Goal: Transaction & Acquisition: Purchase product/service

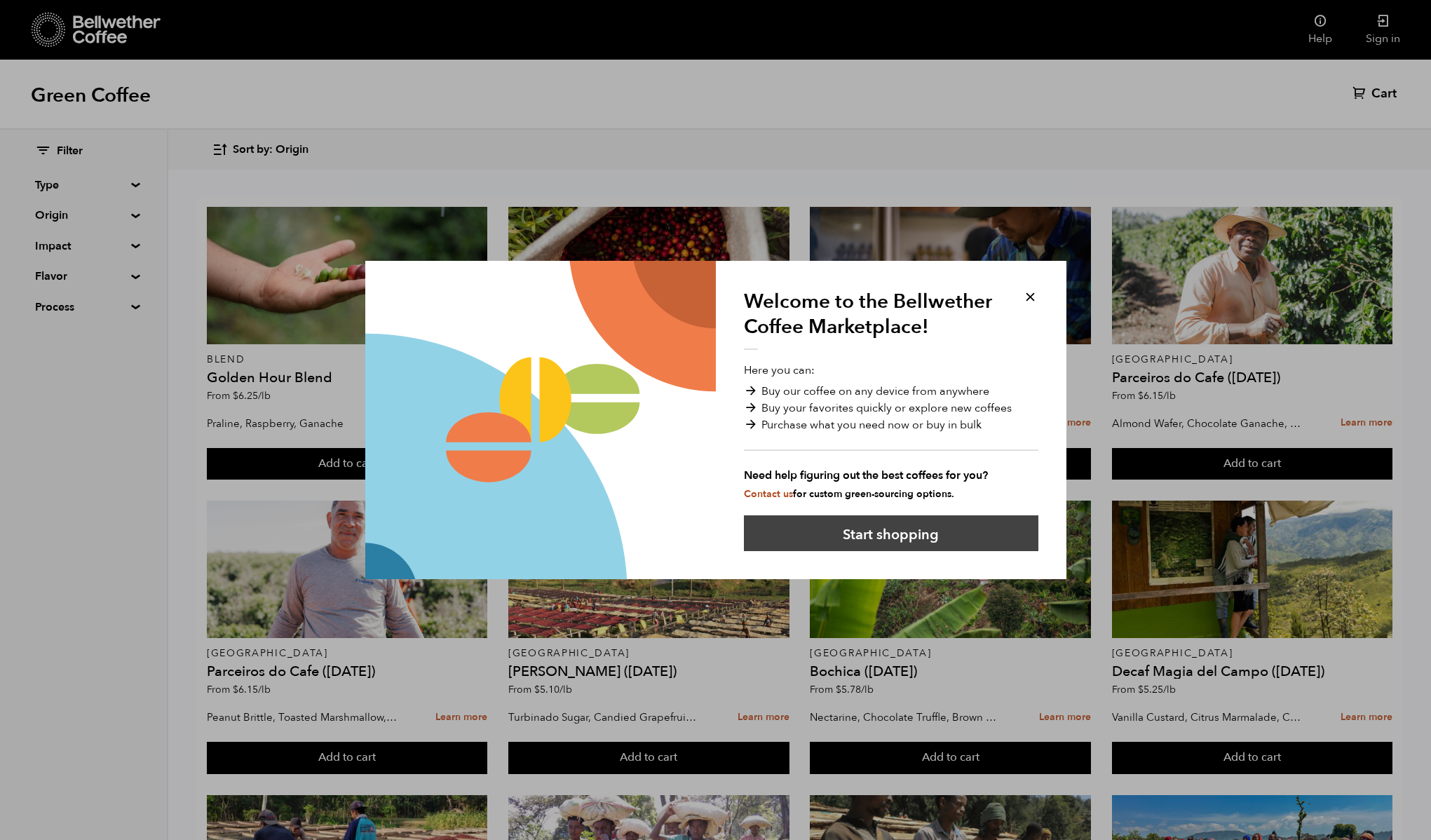
click at [888, 541] on button "Start shopping" at bounding box center [891, 533] width 295 height 36
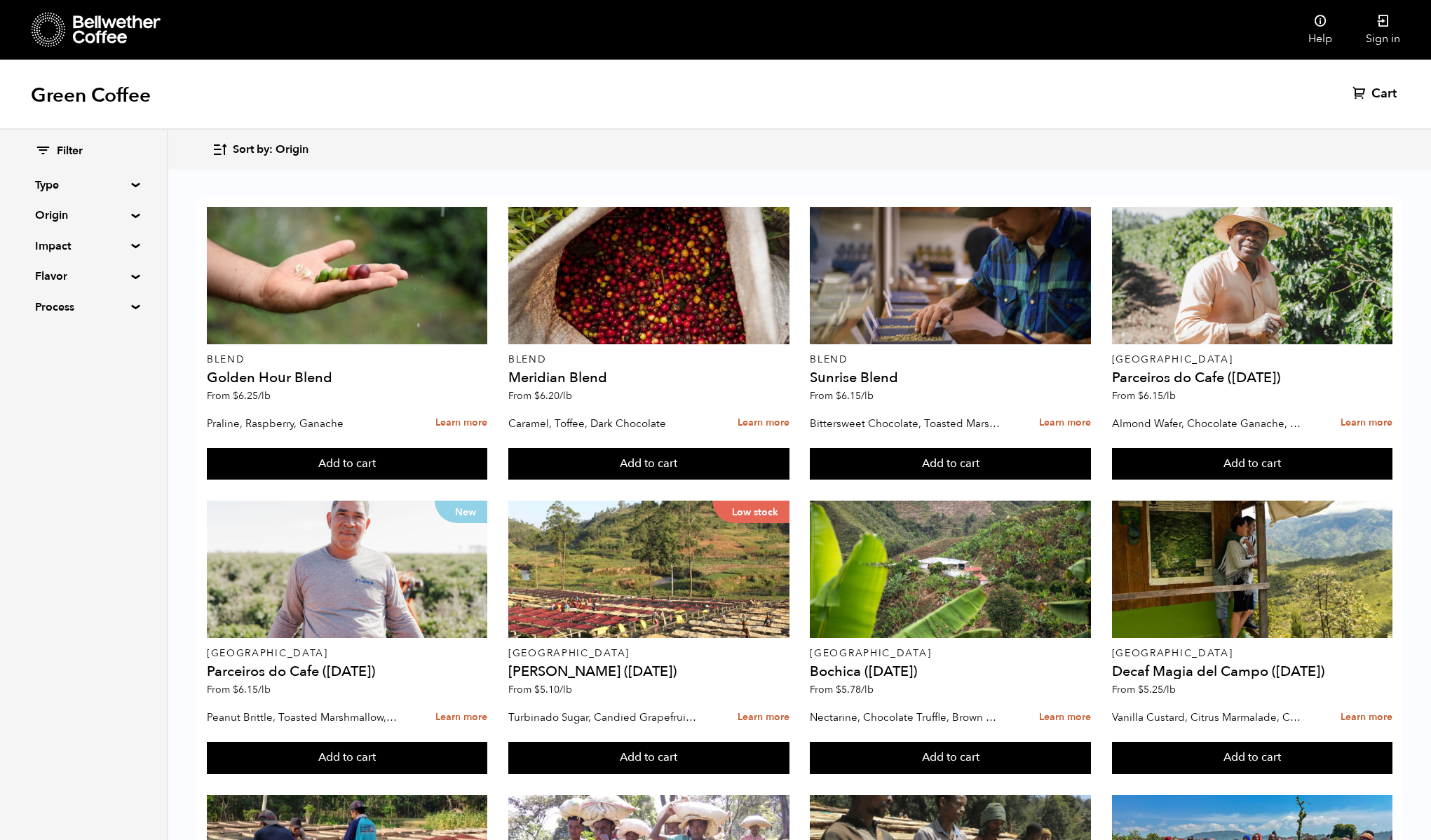
click at [130, 185] on summary "Type" at bounding box center [84, 185] width 97 height 17
click at [133, 182] on summary "Type" at bounding box center [84, 185] width 98 height 17
click at [130, 214] on summary "Origin" at bounding box center [84, 215] width 97 height 17
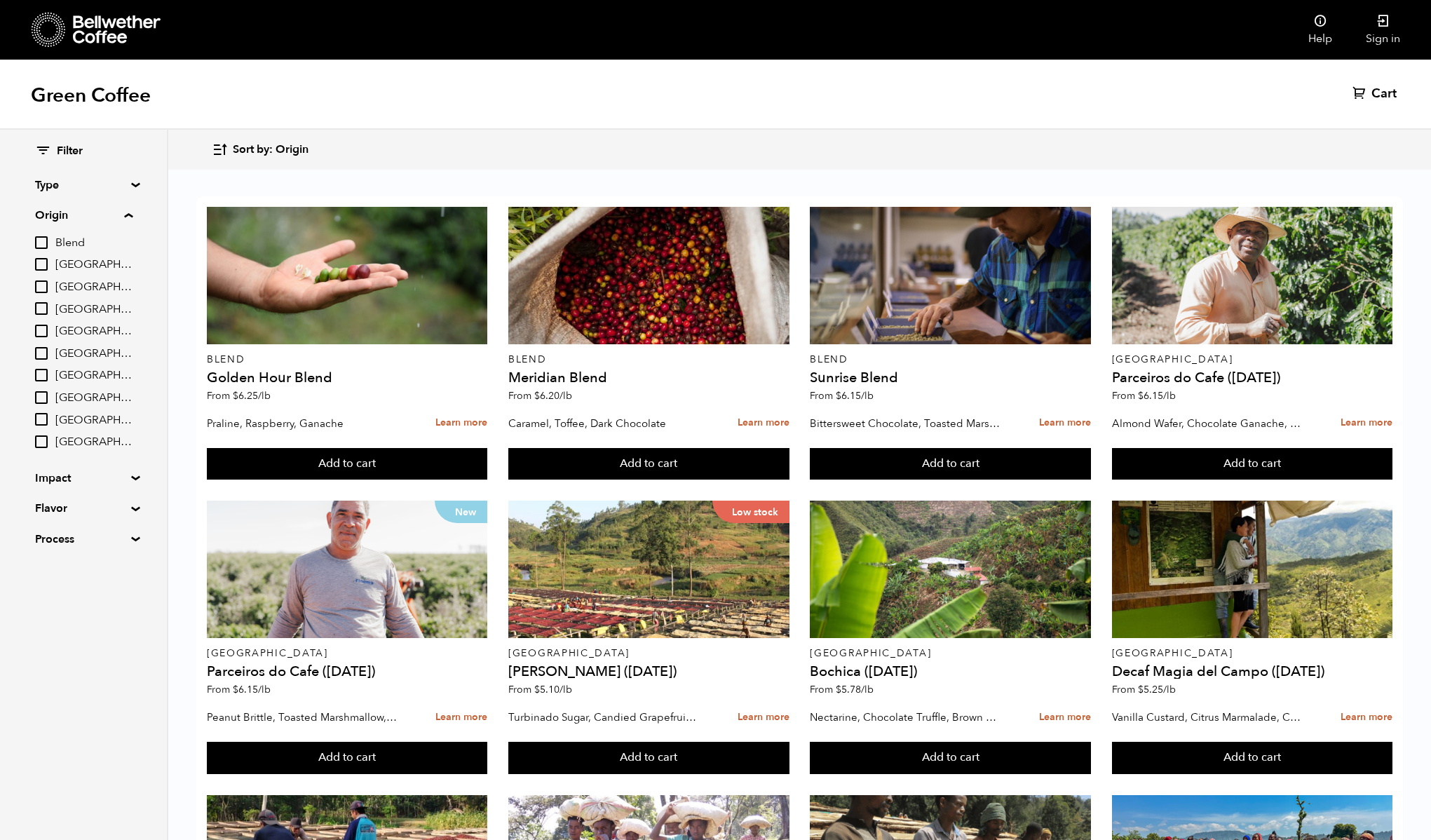
click at [128, 470] on div "Filter Type Blend Single Origin Decaf Seasonal Year Round Origin Blend [GEOGRAP…" at bounding box center [83, 345] width 167 height 431
click at [129, 477] on summary "Impact" at bounding box center [84, 478] width 97 height 17
click at [130, 625] on div "Filter Type Blend Single Origin Decaf Seasonal Year Round Origin Blend [GEOGRAP…" at bounding box center [83, 405] width 167 height 552
click at [126, 634] on summary "Flavor" at bounding box center [84, 629] width 97 height 17
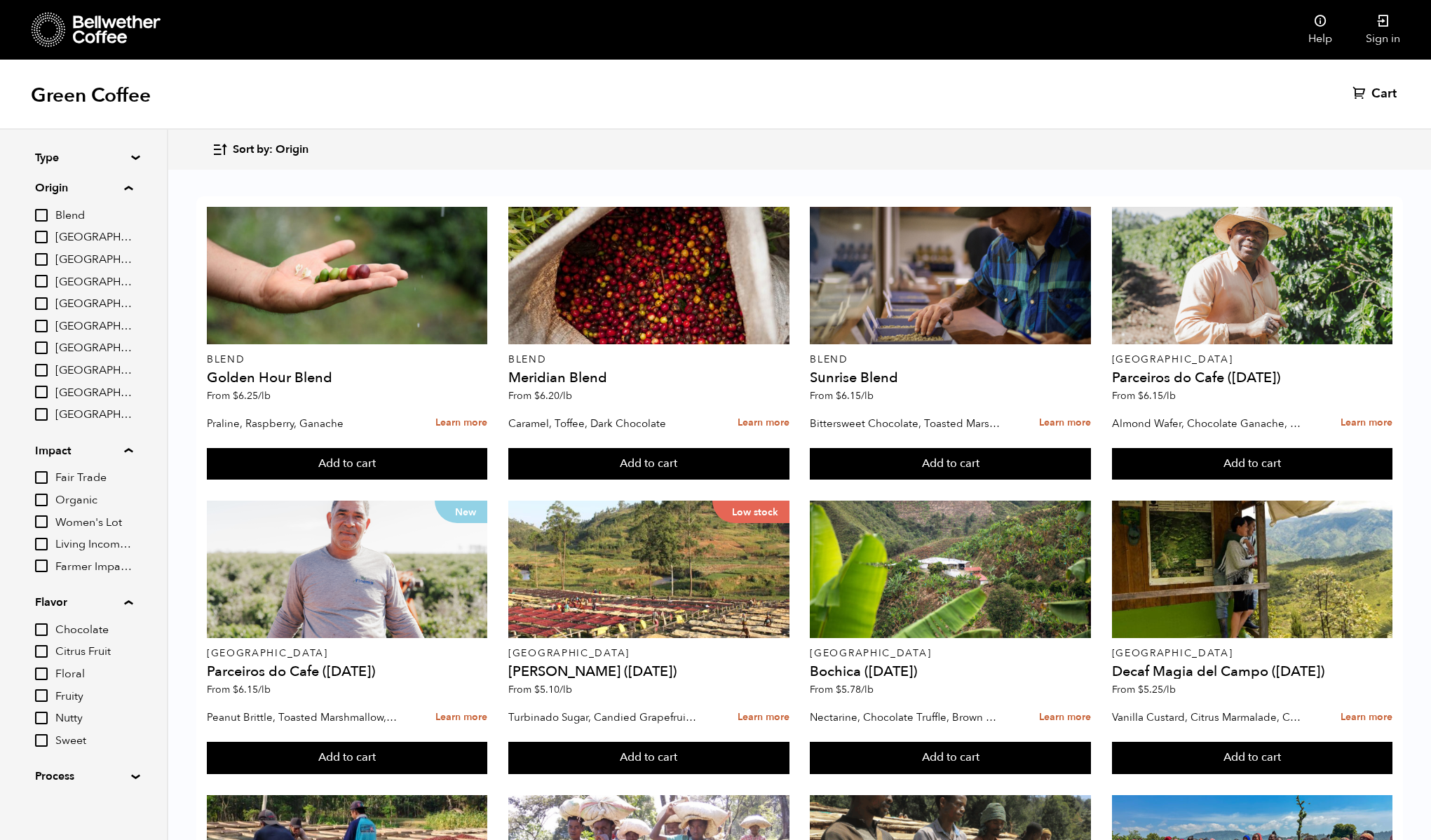
scroll to position [35, 0]
click at [110, 763] on summary "Process" at bounding box center [84, 768] width 97 height 17
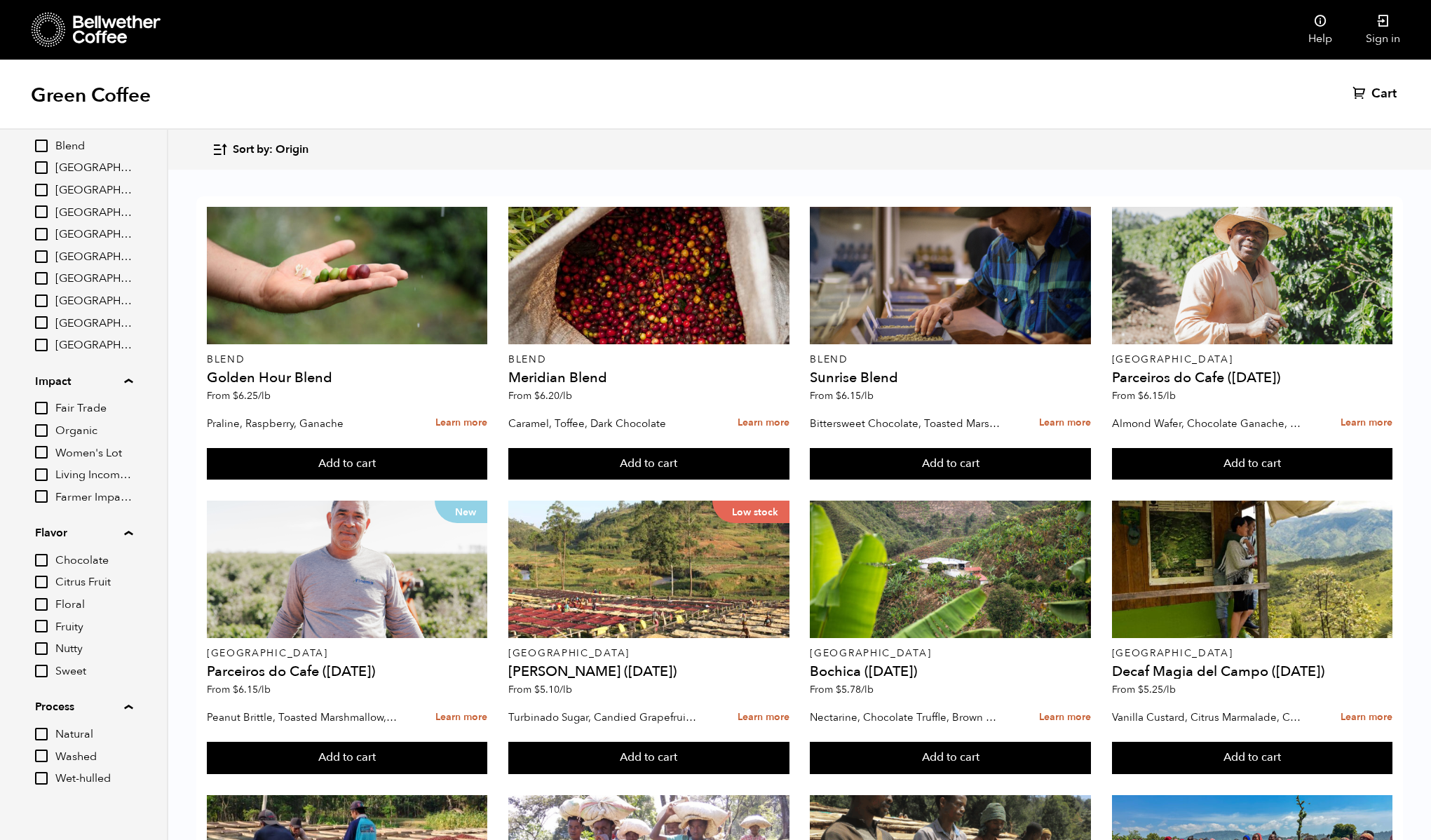
scroll to position [112, 0]
click at [80, 722] on span "Natural" at bounding box center [94, 719] width 77 height 16
click at [0, 0] on input "Natural" at bounding box center [0, 0] width 0 height 0
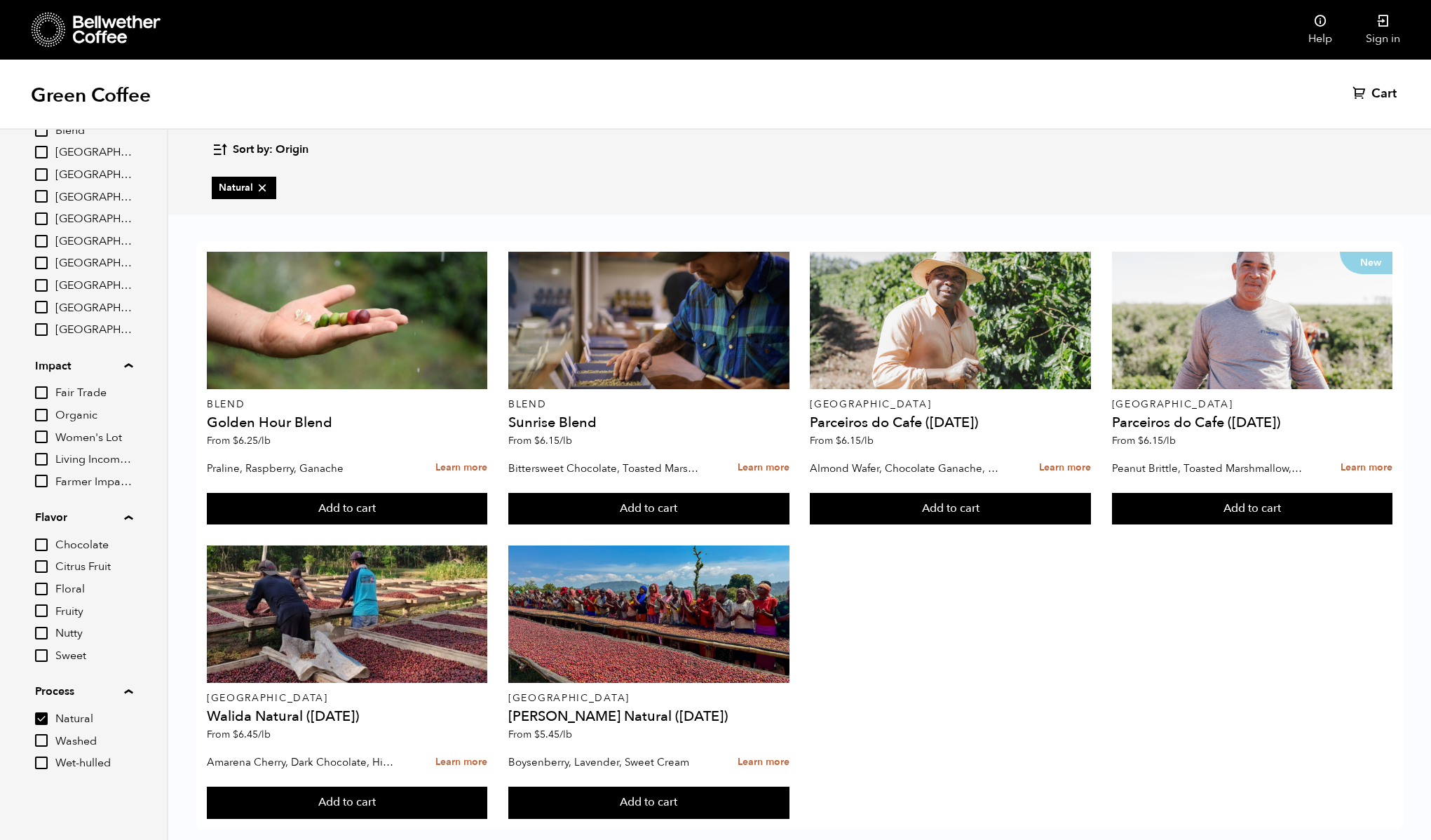
click at [46, 717] on input "Natural" at bounding box center [41, 718] width 12 height 12
checkbox input "false"
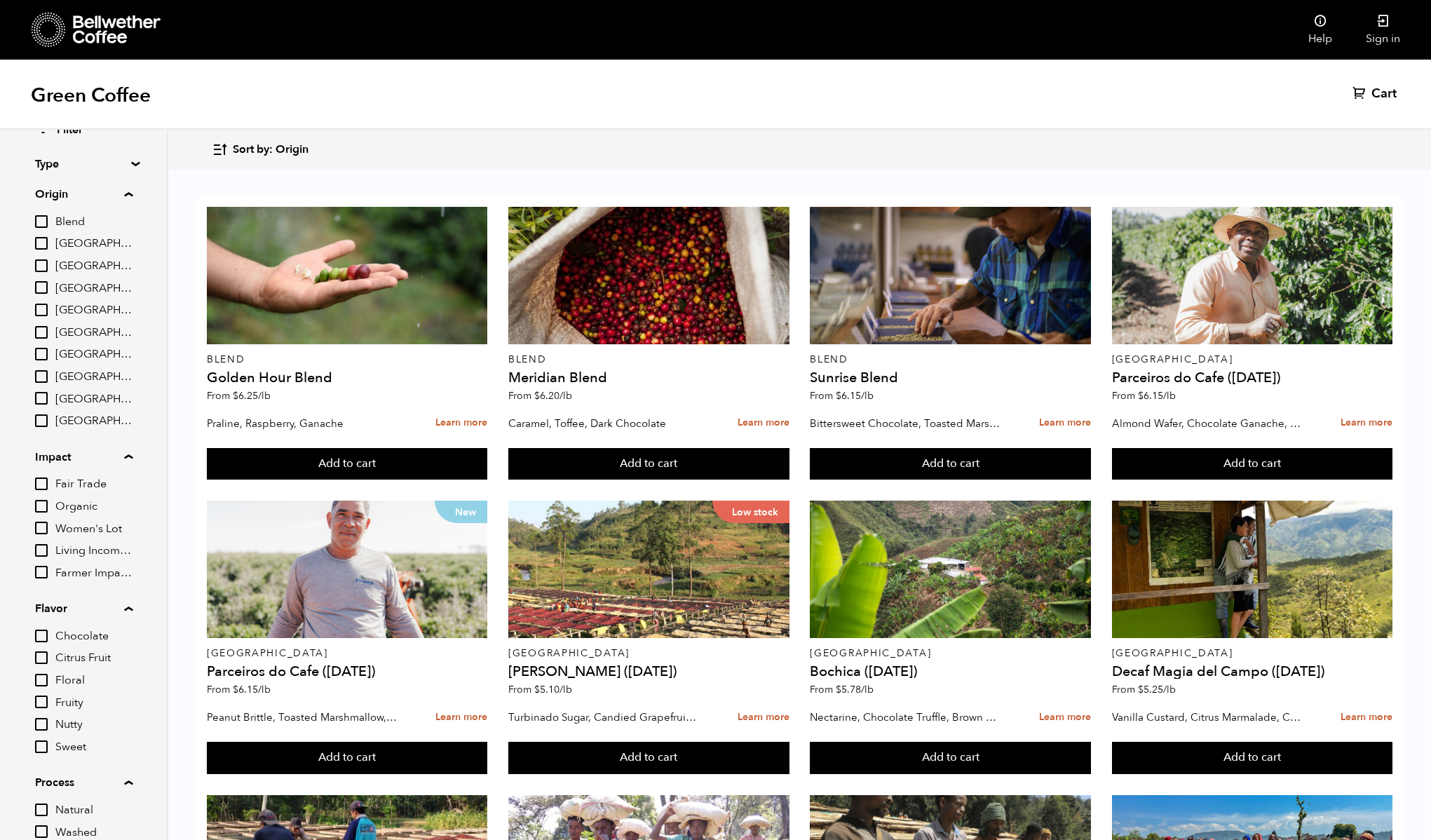
scroll to position [0, 0]
click at [78, 376] on span "[GEOGRAPHIC_DATA]" at bounding box center [94, 376] width 77 height 16
click at [0, 0] on input "[GEOGRAPHIC_DATA]" at bounding box center [0, 0] width 0 height 0
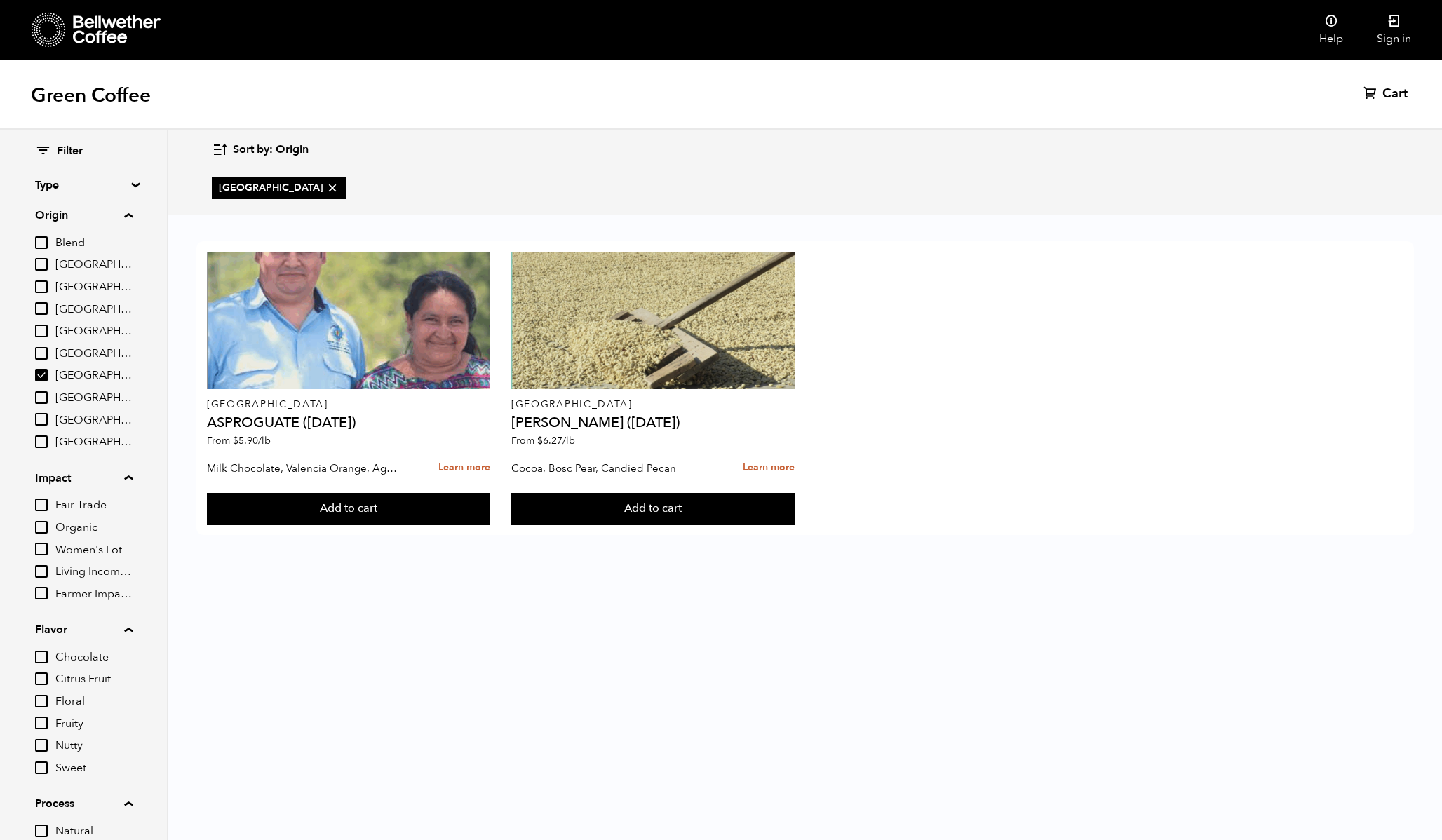
click at [78, 378] on span "[GEOGRAPHIC_DATA]" at bounding box center [94, 376] width 77 height 16
click at [0, 0] on input "[GEOGRAPHIC_DATA]" at bounding box center [0, 0] width 0 height 0
checkbox input "false"
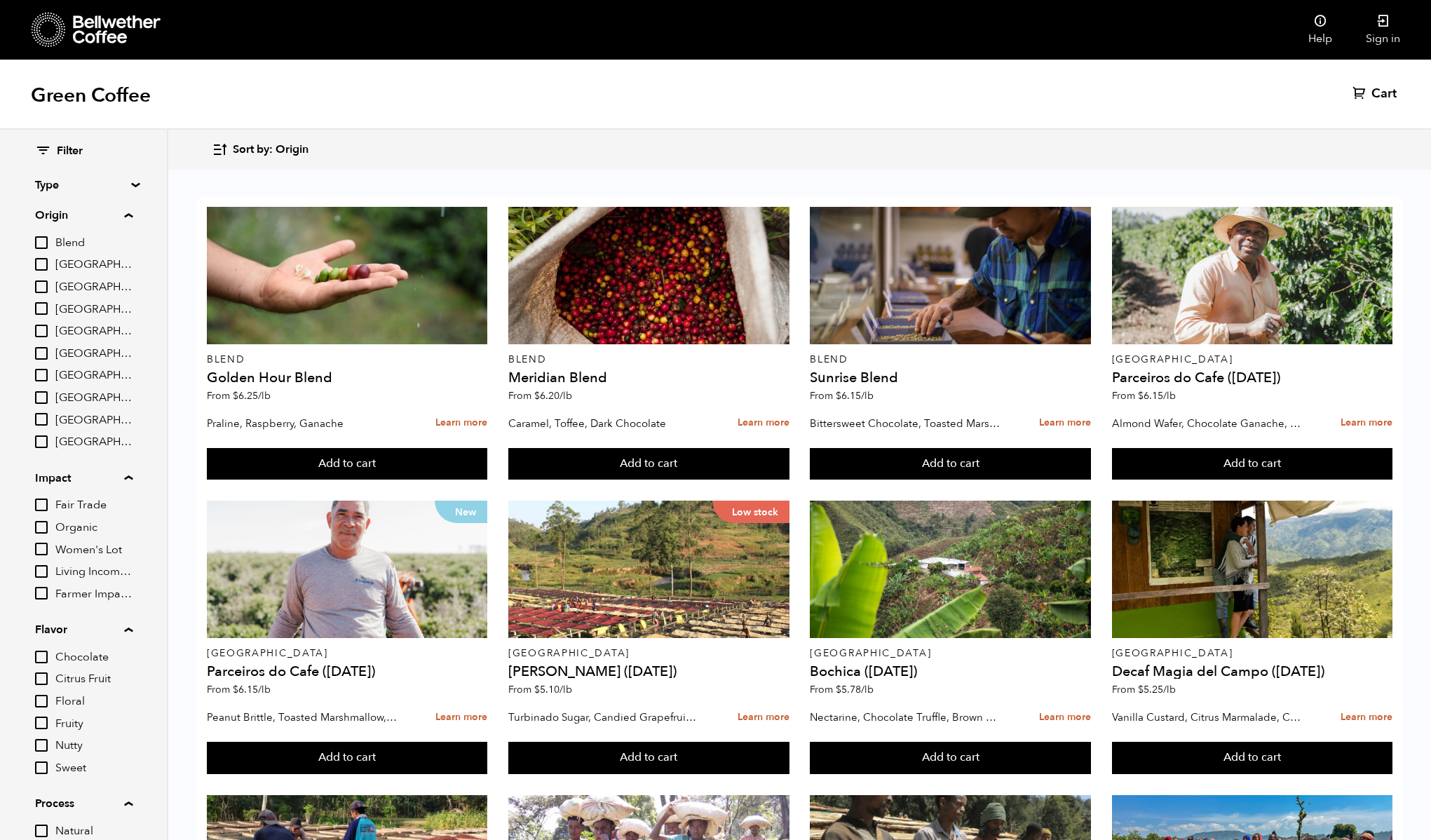
click at [69, 681] on span "Citrus Fruit" at bounding box center [94, 679] width 77 height 16
click at [0, 0] on input "Citrus Fruit" at bounding box center [0, 0] width 0 height 0
checkbox input "true"
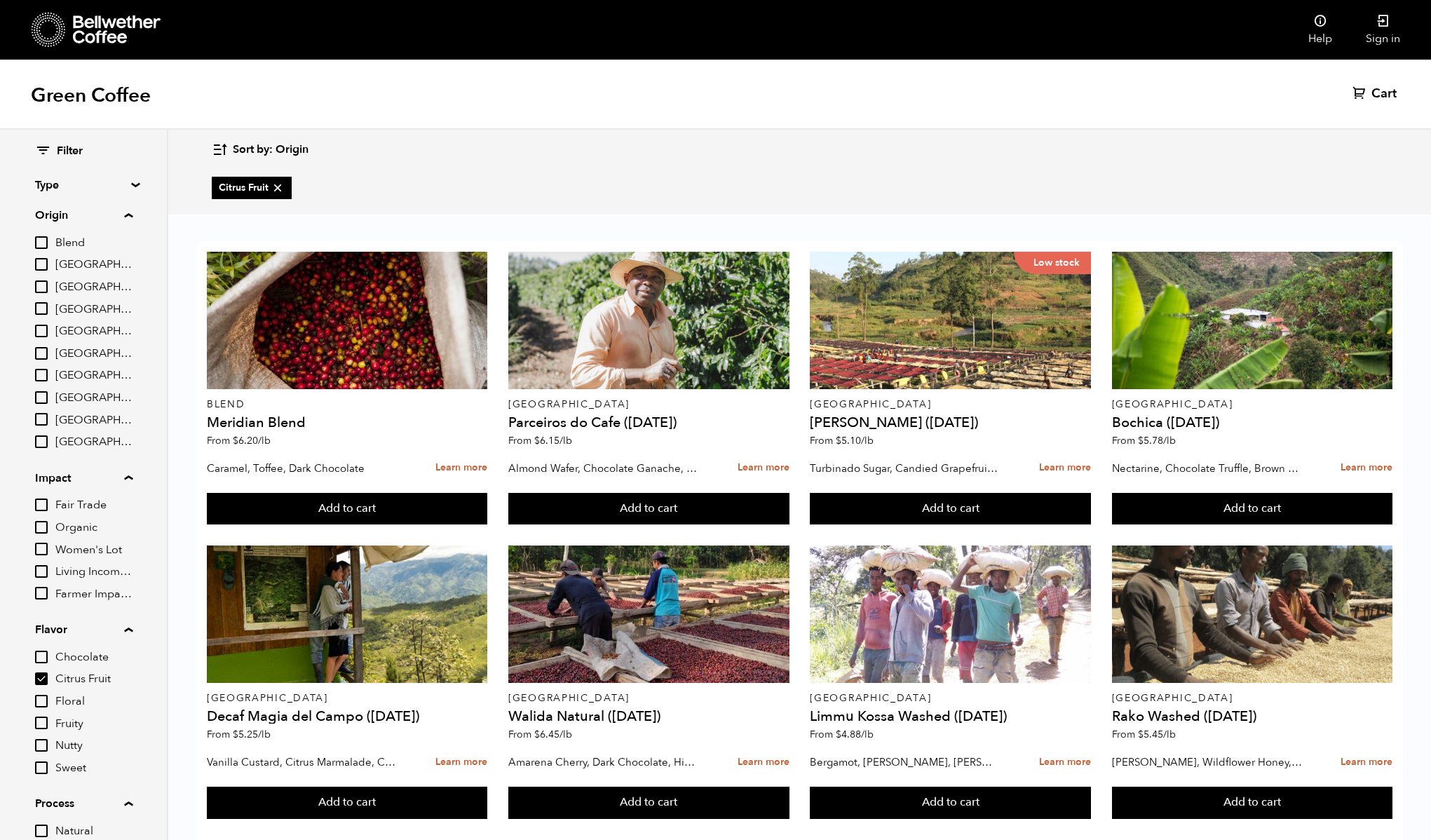
click at [71, 721] on span "Fruity" at bounding box center [94, 724] width 77 height 16
click at [0, 0] on input "Fruity" at bounding box center [0, 0] width 0 height 0
checkbox input "true"
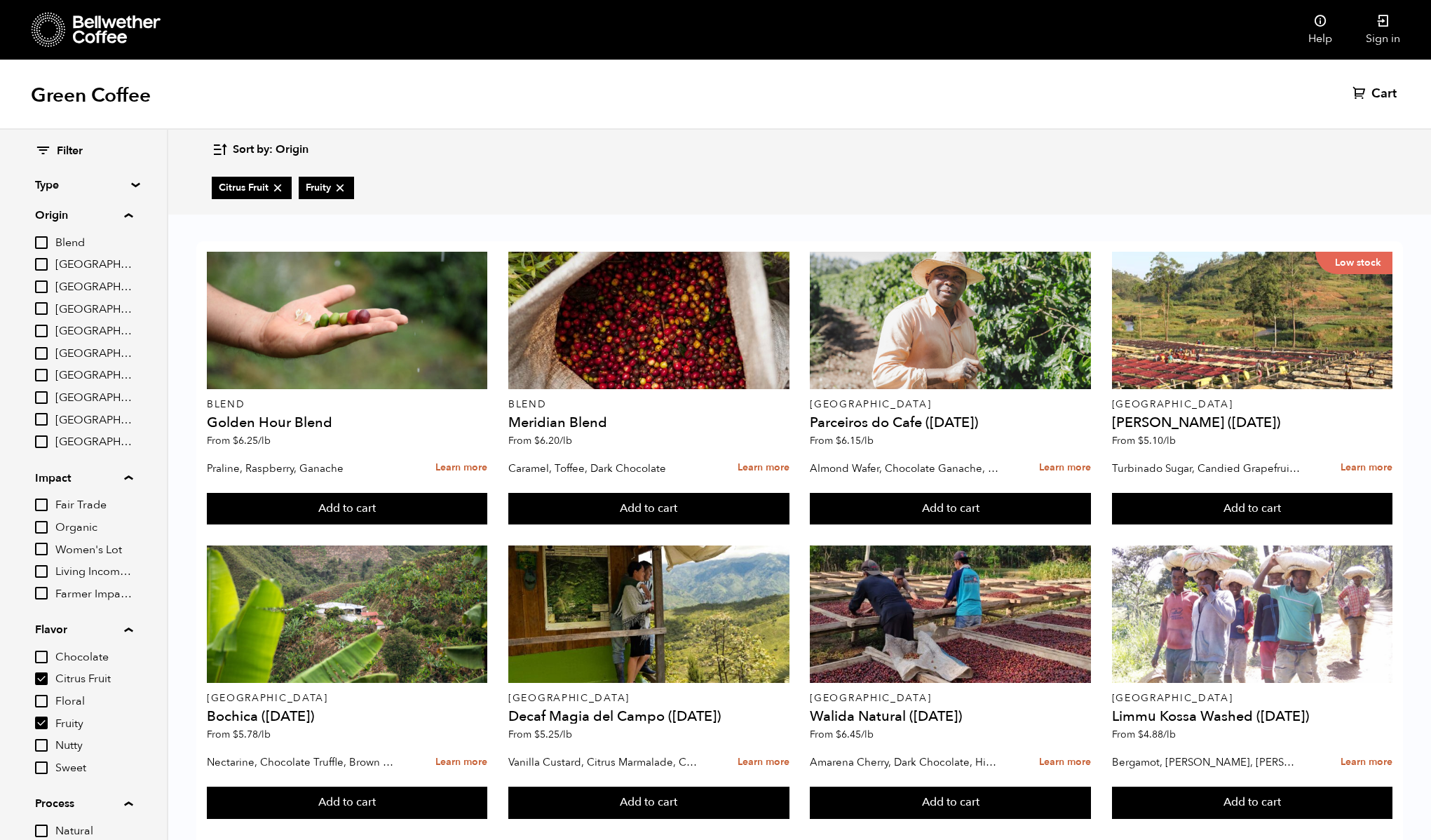
click at [76, 694] on span "Floral" at bounding box center [94, 701] width 77 height 16
click at [0, 0] on input "Floral" at bounding box center [0, 0] width 0 height 0
checkbox input "true"
click at [86, 660] on span "Chocolate" at bounding box center [94, 657] width 77 height 16
click at [0, 0] on input "Chocolate" at bounding box center [0, 0] width 0 height 0
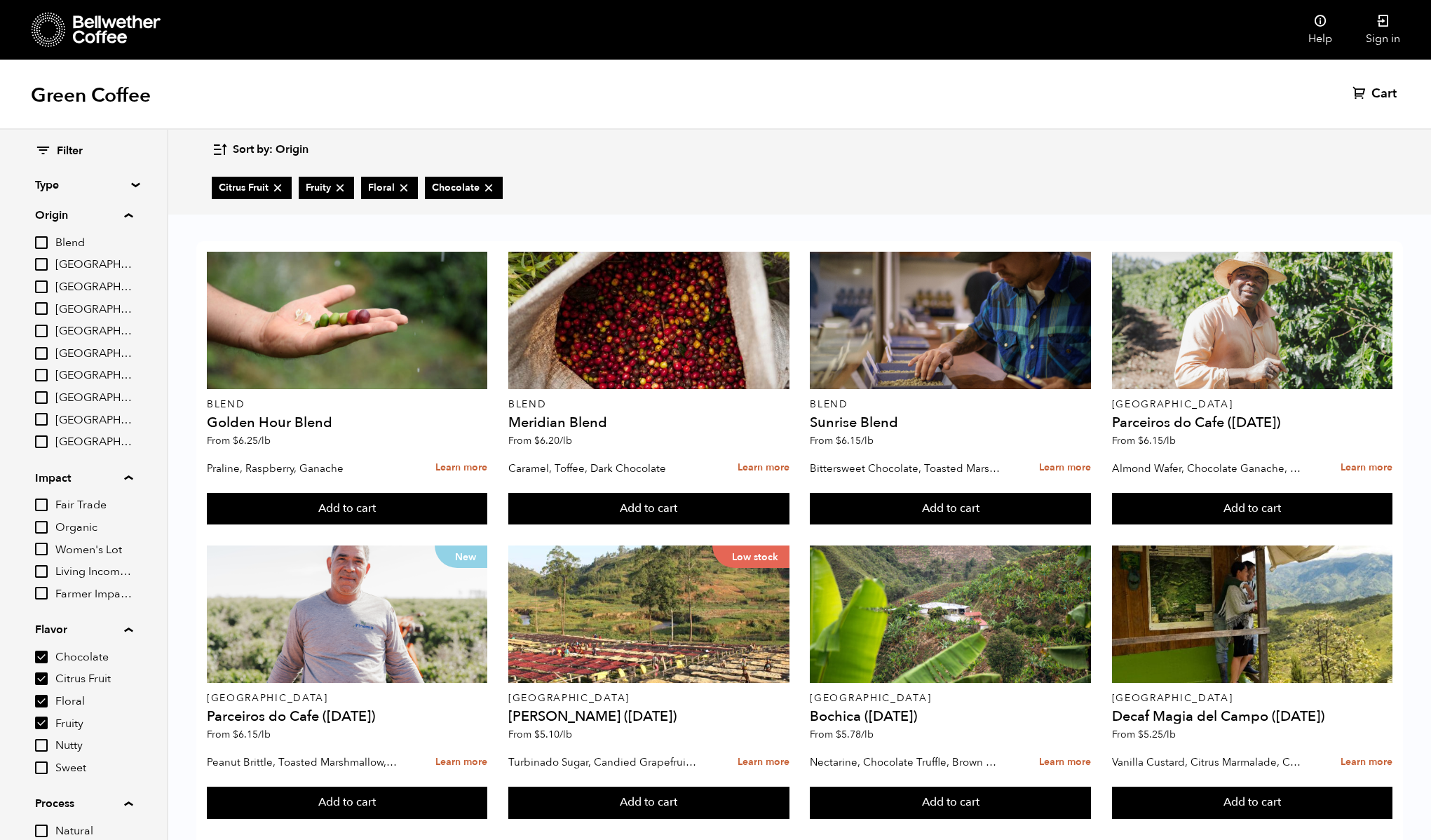
click at [87, 655] on span "Chocolate" at bounding box center [94, 657] width 77 height 16
click at [0, 0] on input "Chocolate" at bounding box center [0, 0] width 0 height 0
checkbox input "false"
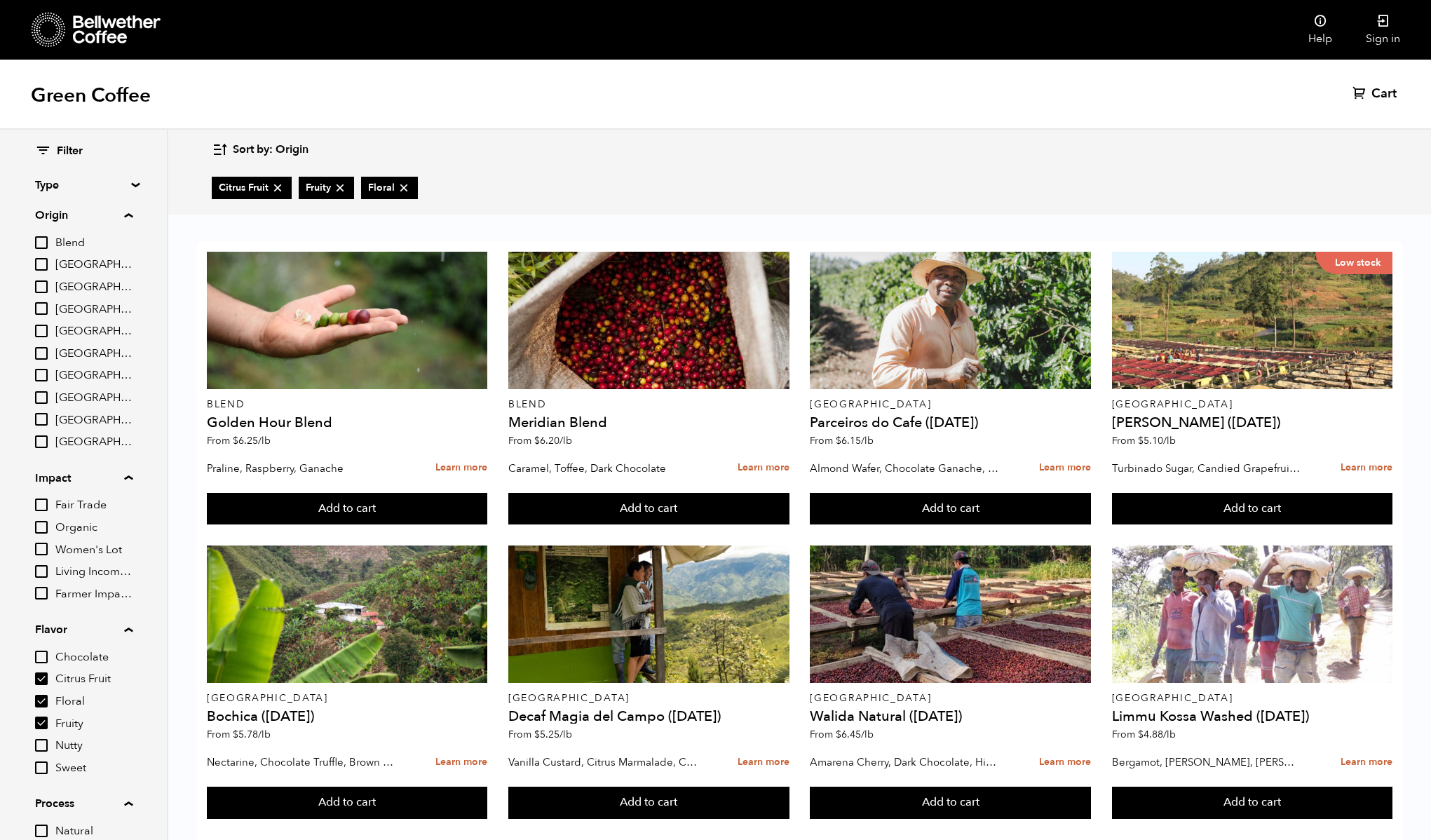
click at [75, 750] on span "Nutty" at bounding box center [94, 746] width 77 height 16
click at [0, 0] on input "Nutty" at bounding box center [0, 0] width 0 height 0
checkbox input "true"
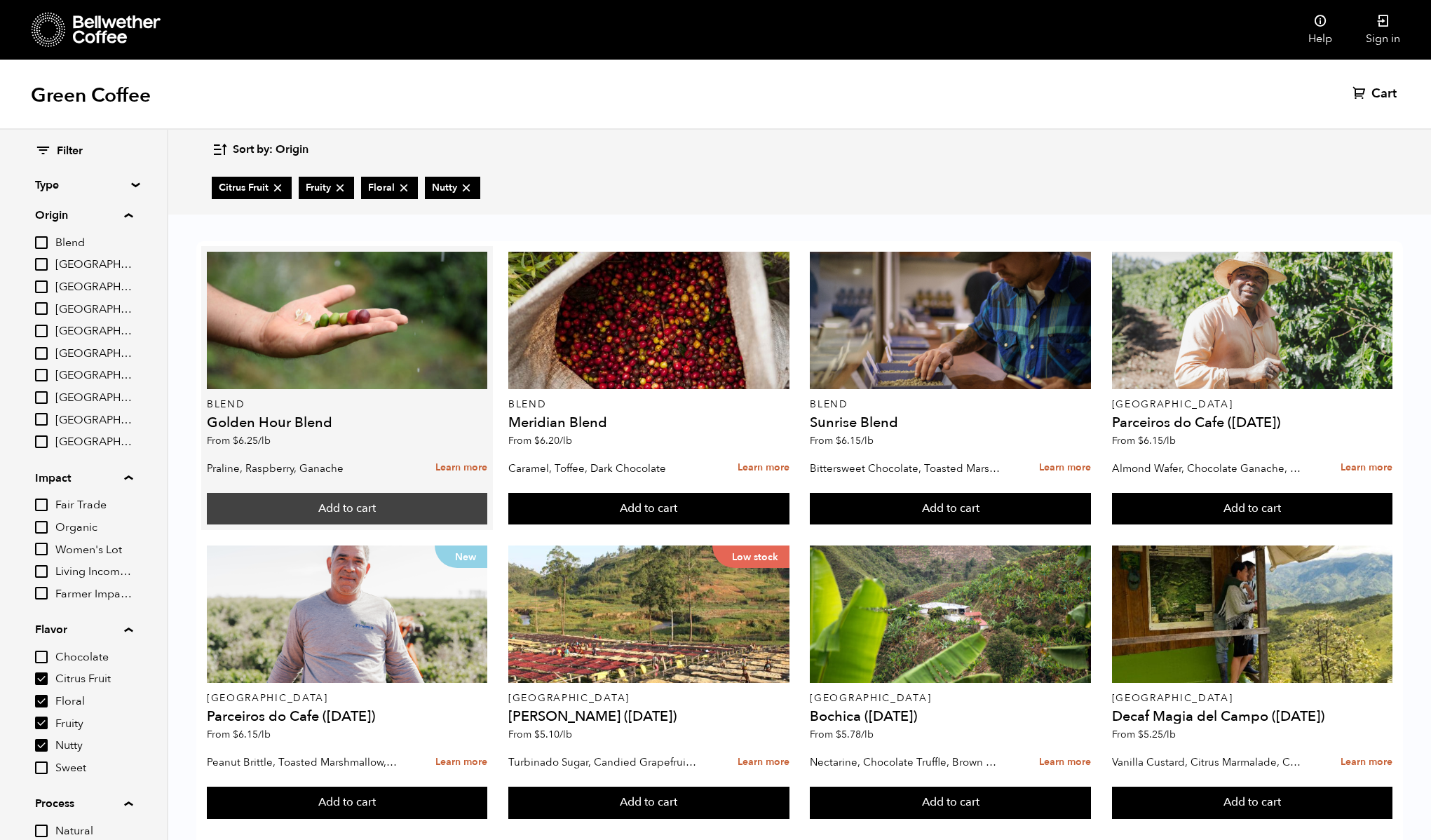
click at [314, 509] on button "Add to cart" at bounding box center [347, 509] width 281 height 32
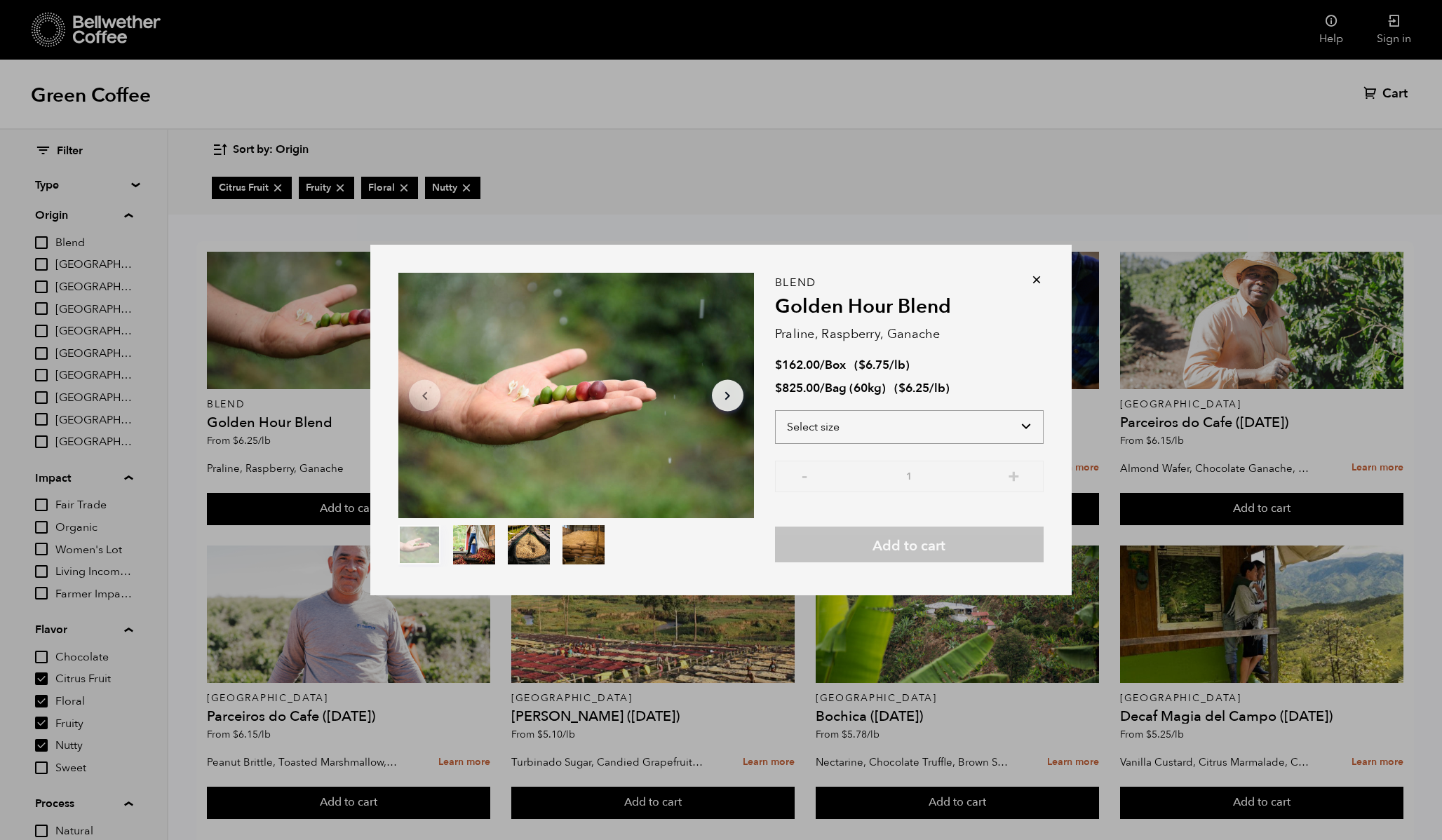
click at [822, 427] on select "Select size Bag (60kg) (132 lbs) Box (24 lbs)" at bounding box center [909, 427] width 268 height 34
select select "box"
click at [775, 410] on select "Select size Bag (60kg) (132 lbs) Box (24 lbs)" at bounding box center [909, 427] width 268 height 34
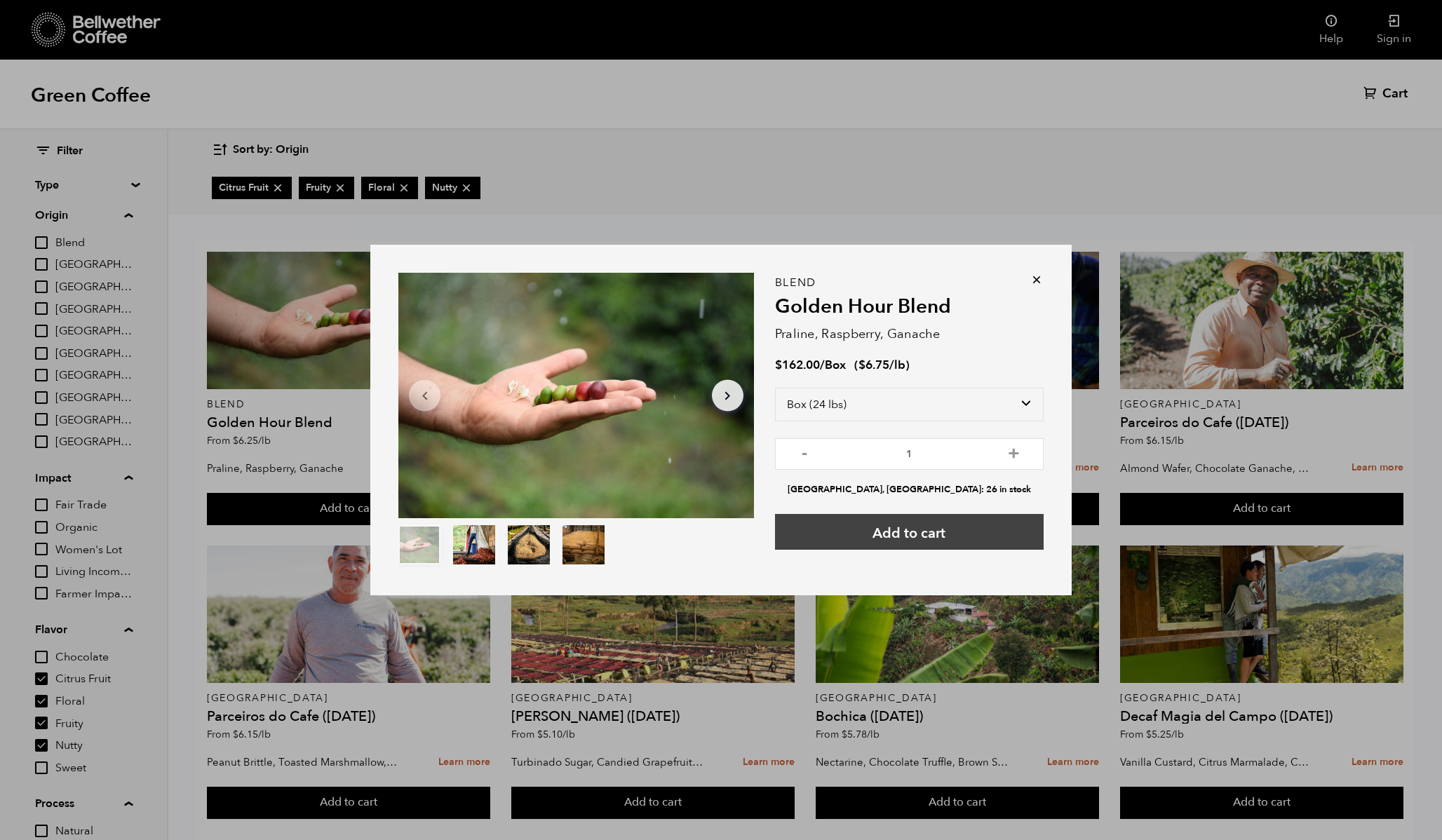
click at [886, 531] on button "Add to cart" at bounding box center [909, 532] width 268 height 36
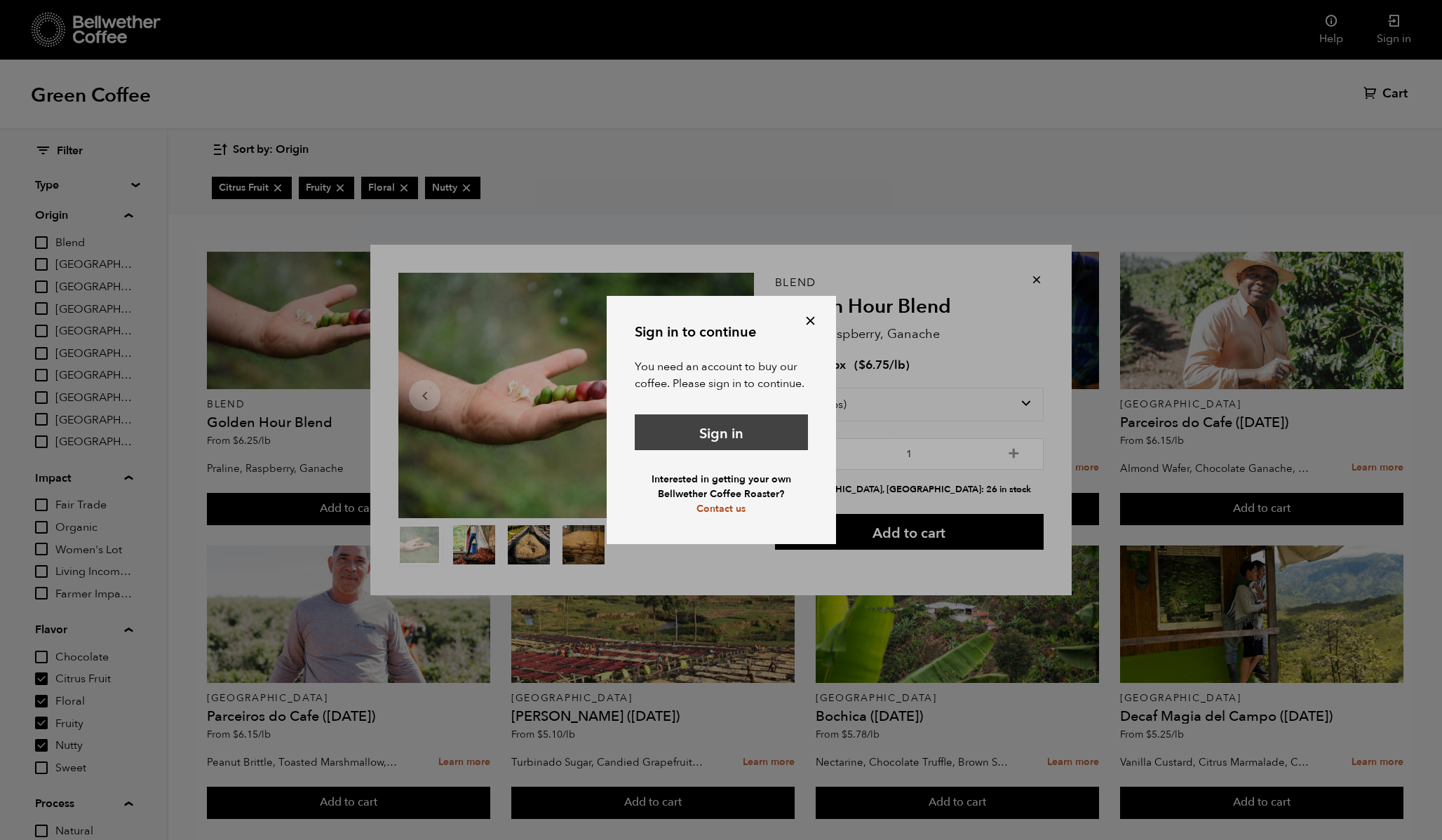
click at [708, 436] on link "Sign in" at bounding box center [721, 432] width 173 height 36
